Goal: Navigation & Orientation: Understand site structure

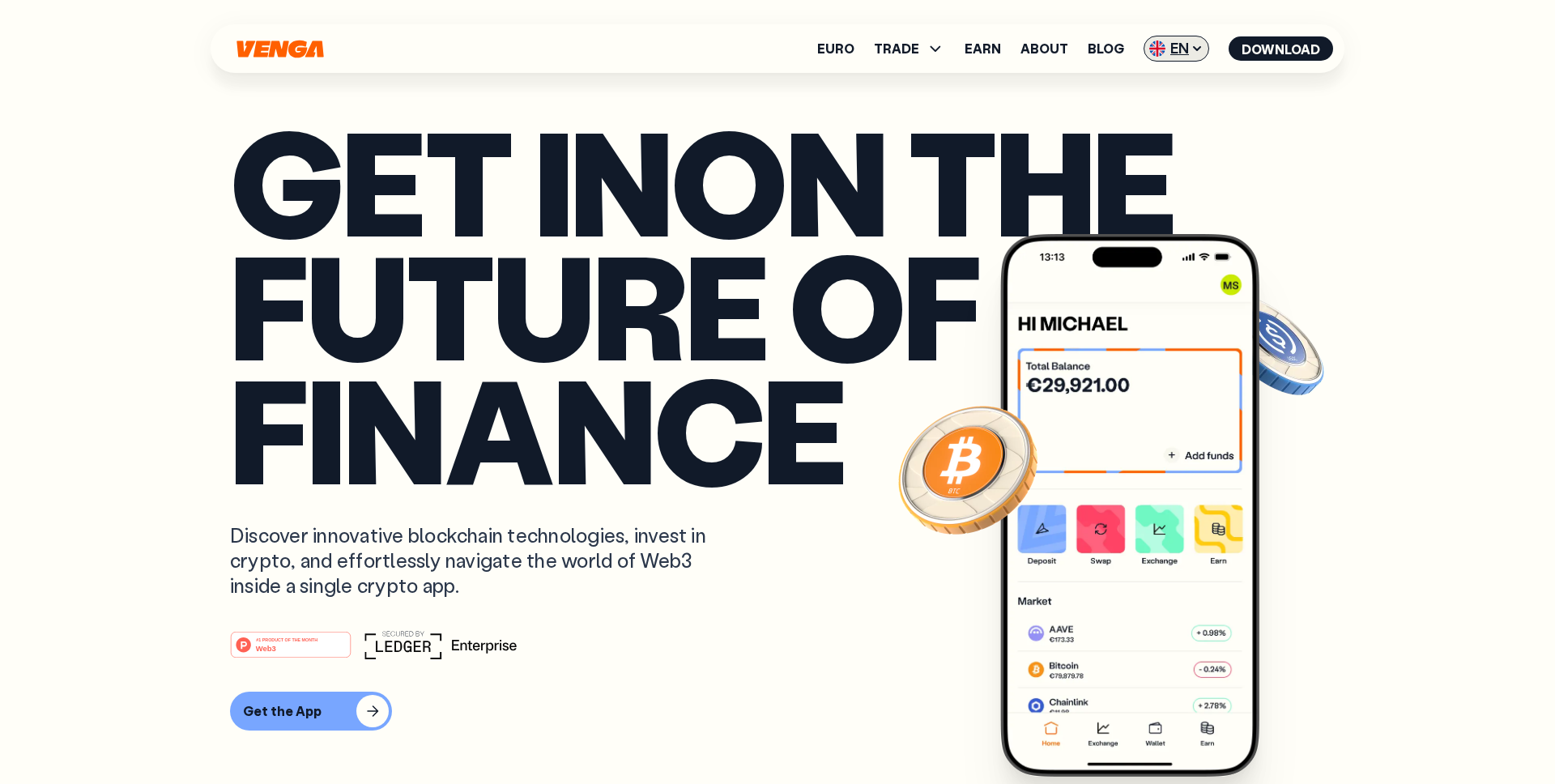
click at [1172, 43] on span "EN" at bounding box center [1176, 49] width 66 height 26
click at [816, 395] on p "Get in on the future of finance" at bounding box center [778, 304] width 1095 height 372
drag, startPoint x: 849, startPoint y: 406, endPoint x: 211, endPoint y: 197, distance: 671.4
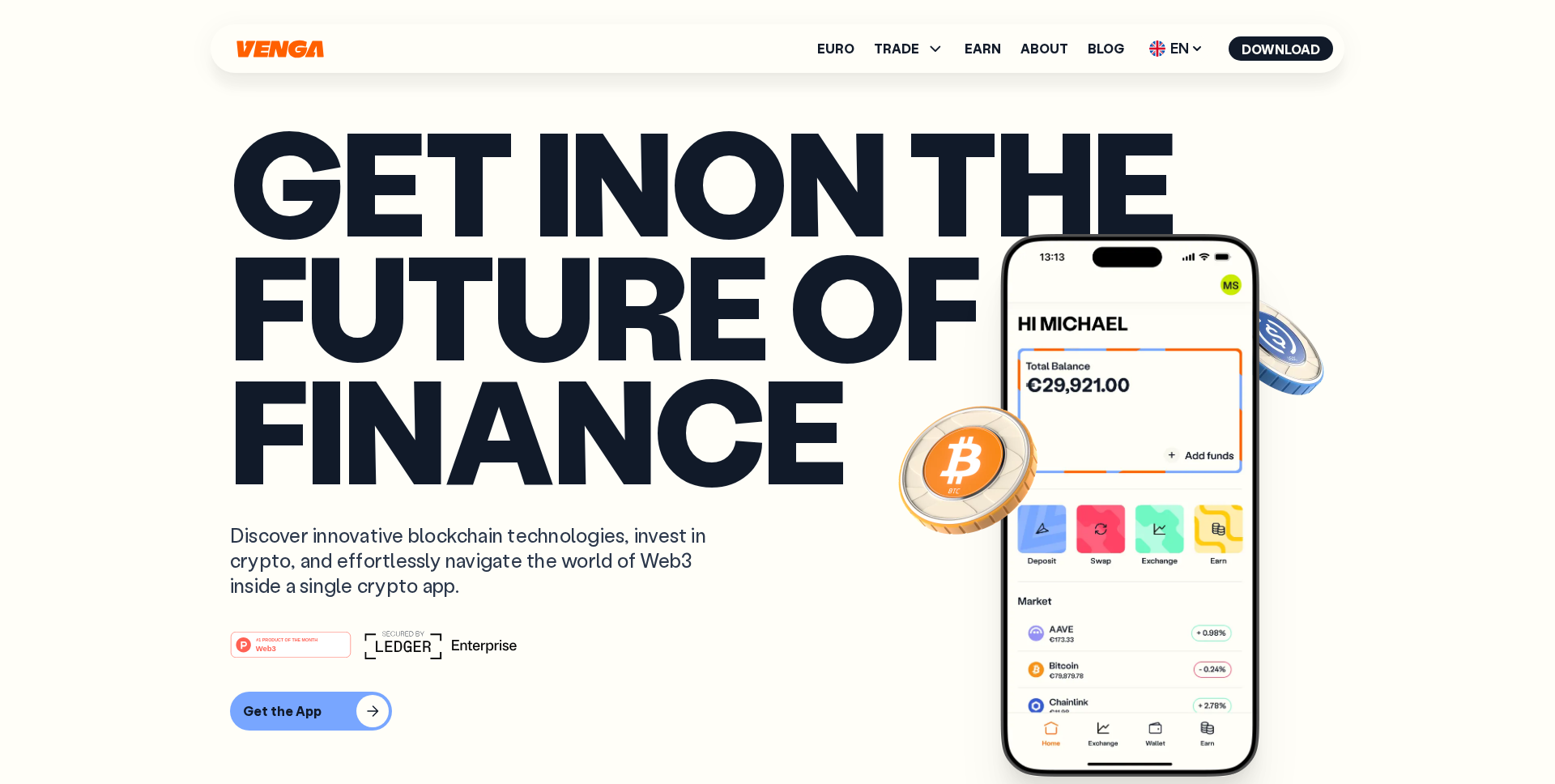
click at [426, 237] on p "Get in on the future of finance" at bounding box center [778, 304] width 1095 height 372
drag, startPoint x: 841, startPoint y: 412, endPoint x: 233, endPoint y: 148, distance: 662.8
click at [233, 148] on p "Get in on the future of finance" at bounding box center [778, 304] width 1095 height 372
click at [621, 286] on p "Get in on the future of finance" at bounding box center [778, 304] width 1095 height 372
click at [1172, 46] on span "EN" at bounding box center [1176, 49] width 66 height 26
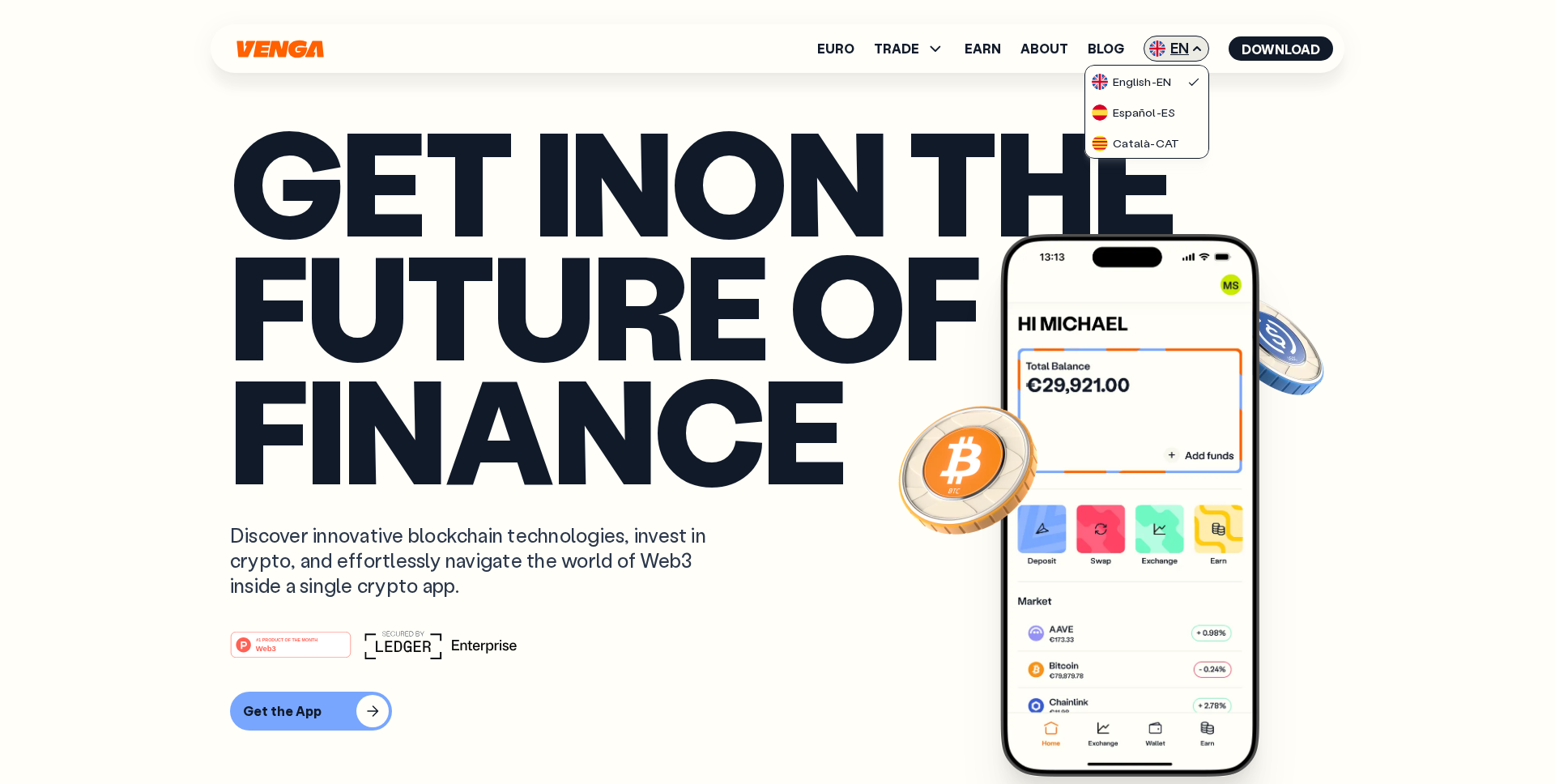
click at [1172, 46] on span "EN" at bounding box center [1176, 49] width 66 height 26
click at [1066, 48] on link "About" at bounding box center [1045, 48] width 48 height 13
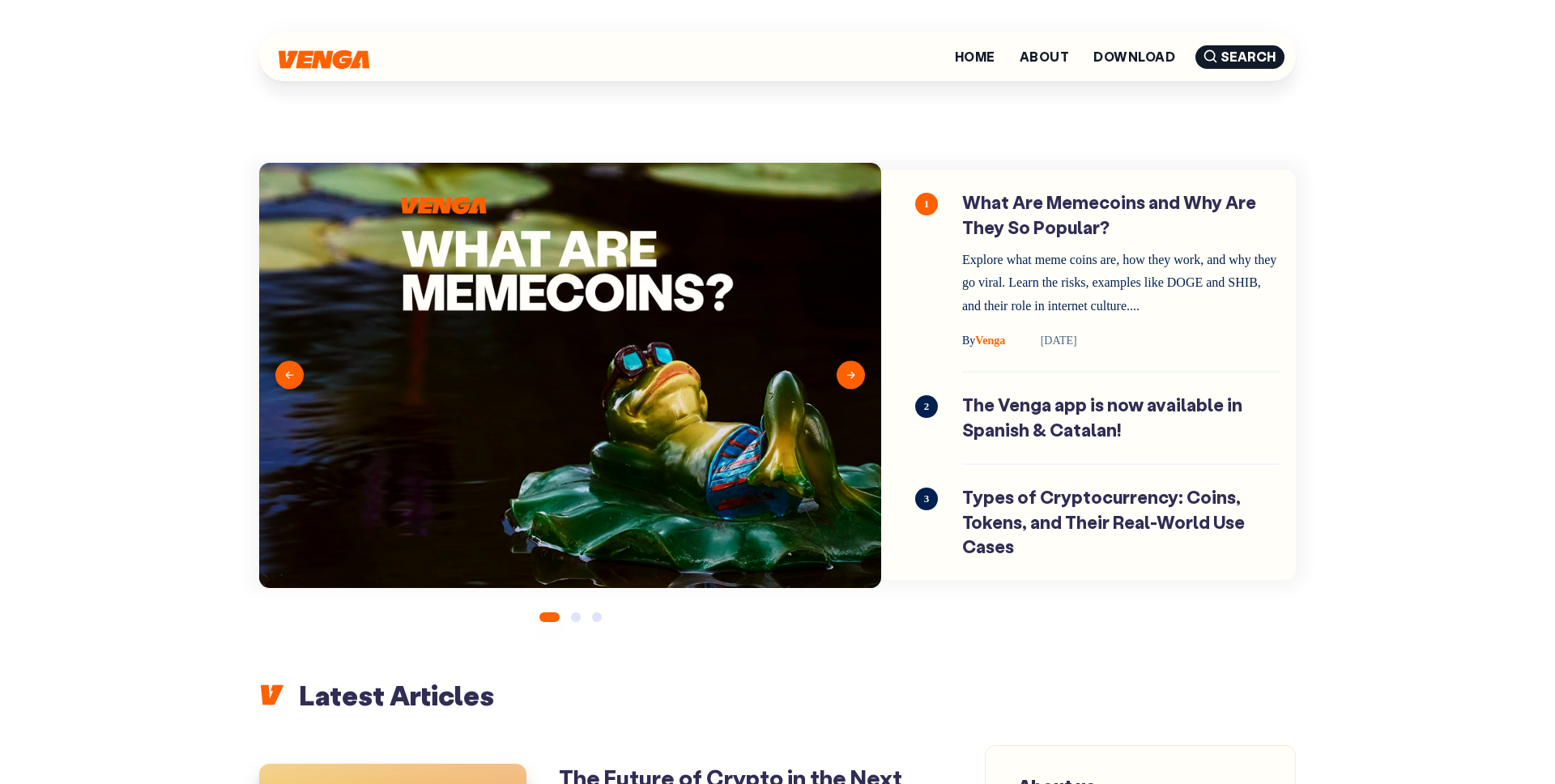
click at [330, 45] on div at bounding box center [324, 57] width 91 height 25
click at [326, 59] on img at bounding box center [324, 57] width 91 height 19
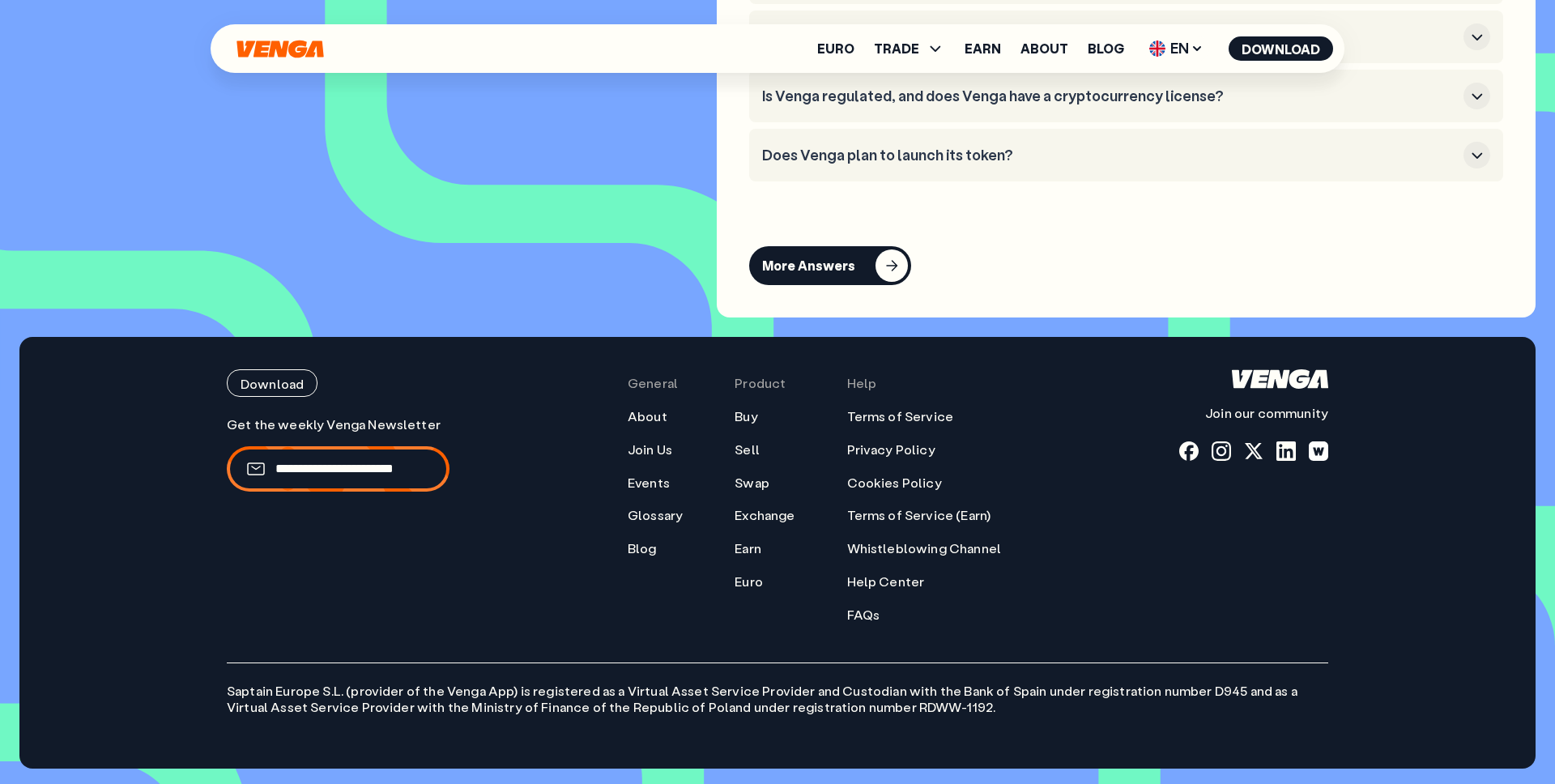
scroll to position [6985, 0]
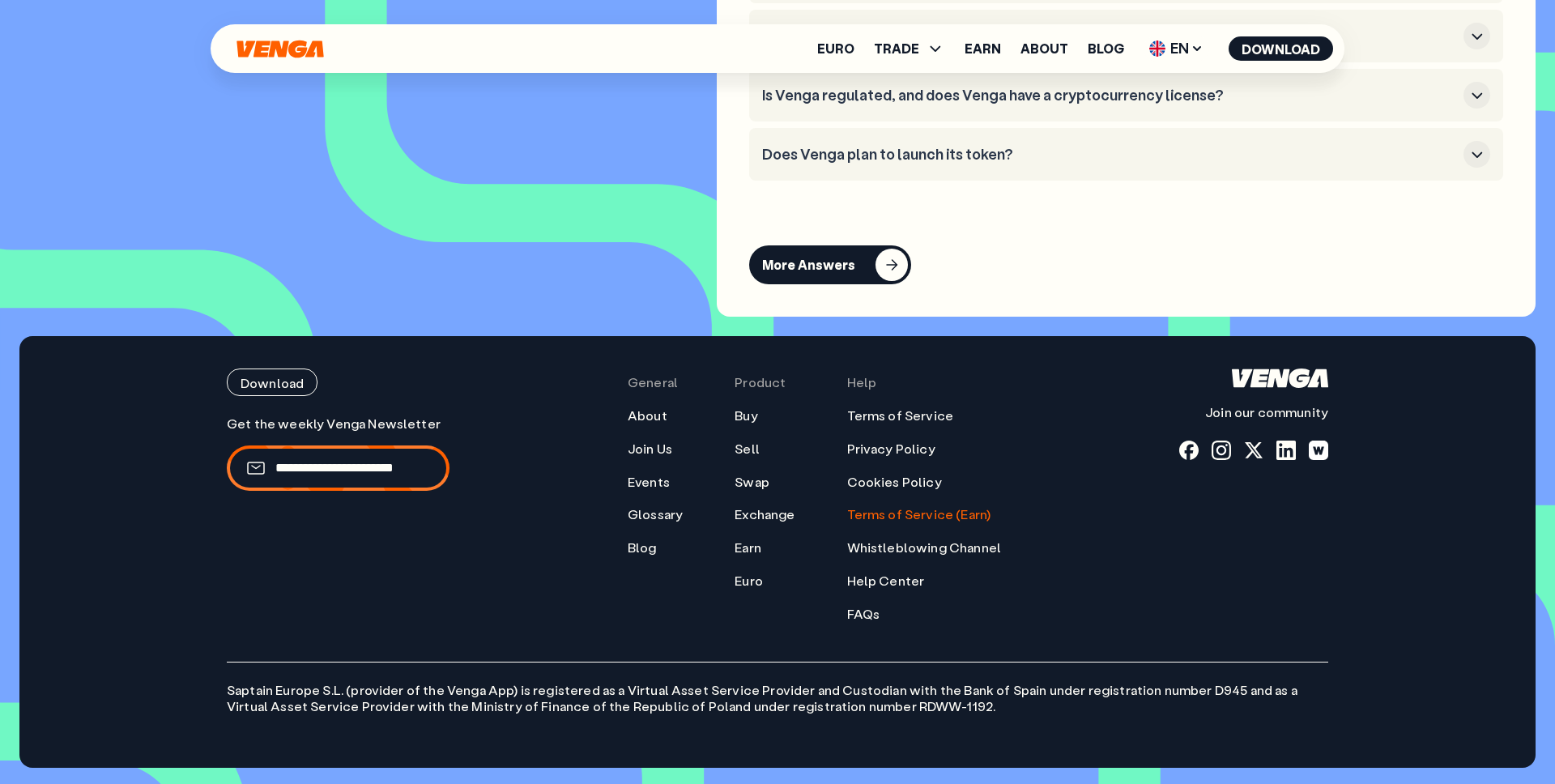
click at [871, 522] on link "Terms of Service (Earn)" at bounding box center [919, 514] width 144 height 17
